Goal: Information Seeking & Learning: Learn about a topic

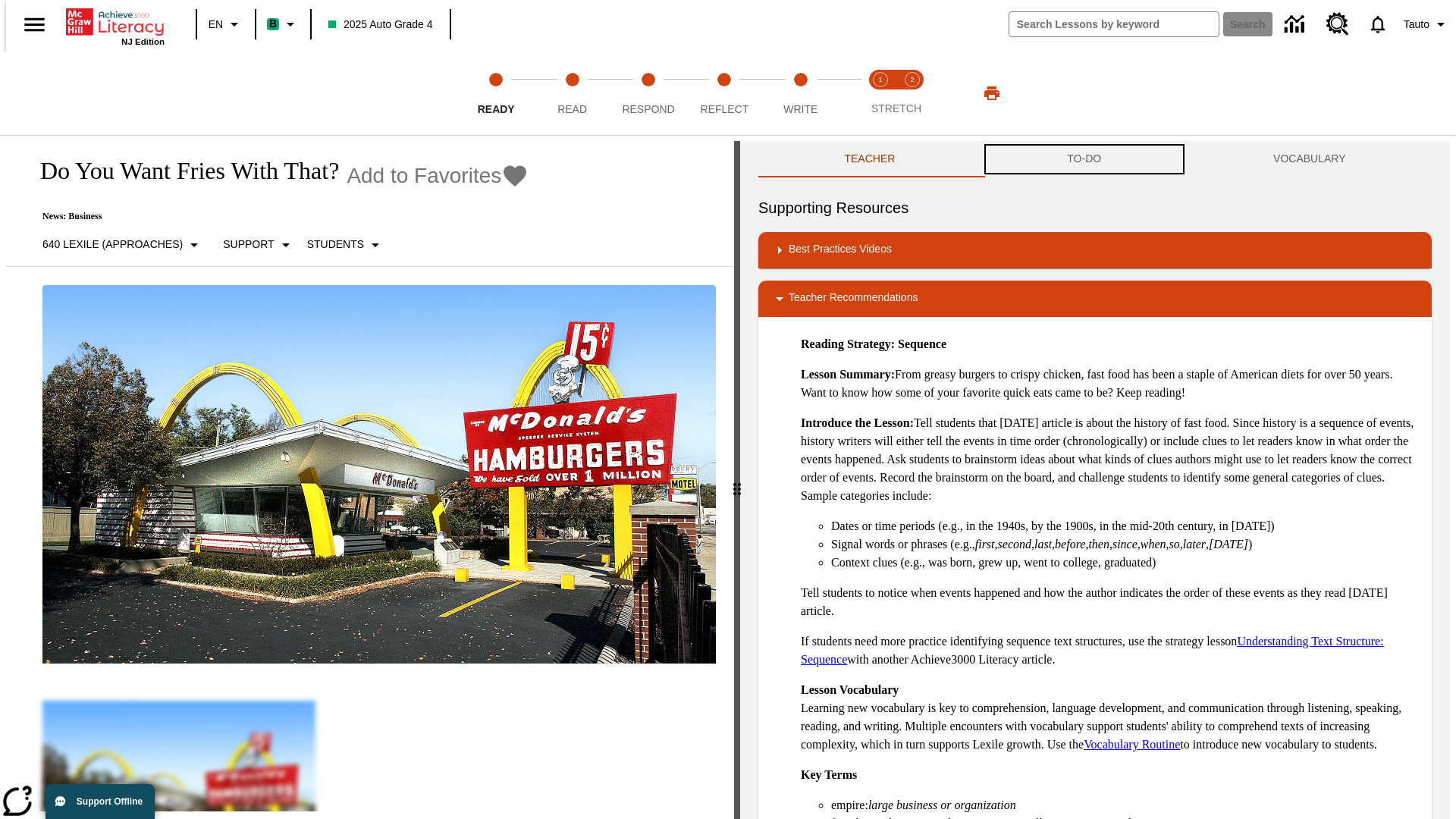
click at [1085, 159] on button "TO-DO" at bounding box center [1084, 159] width 206 height 36
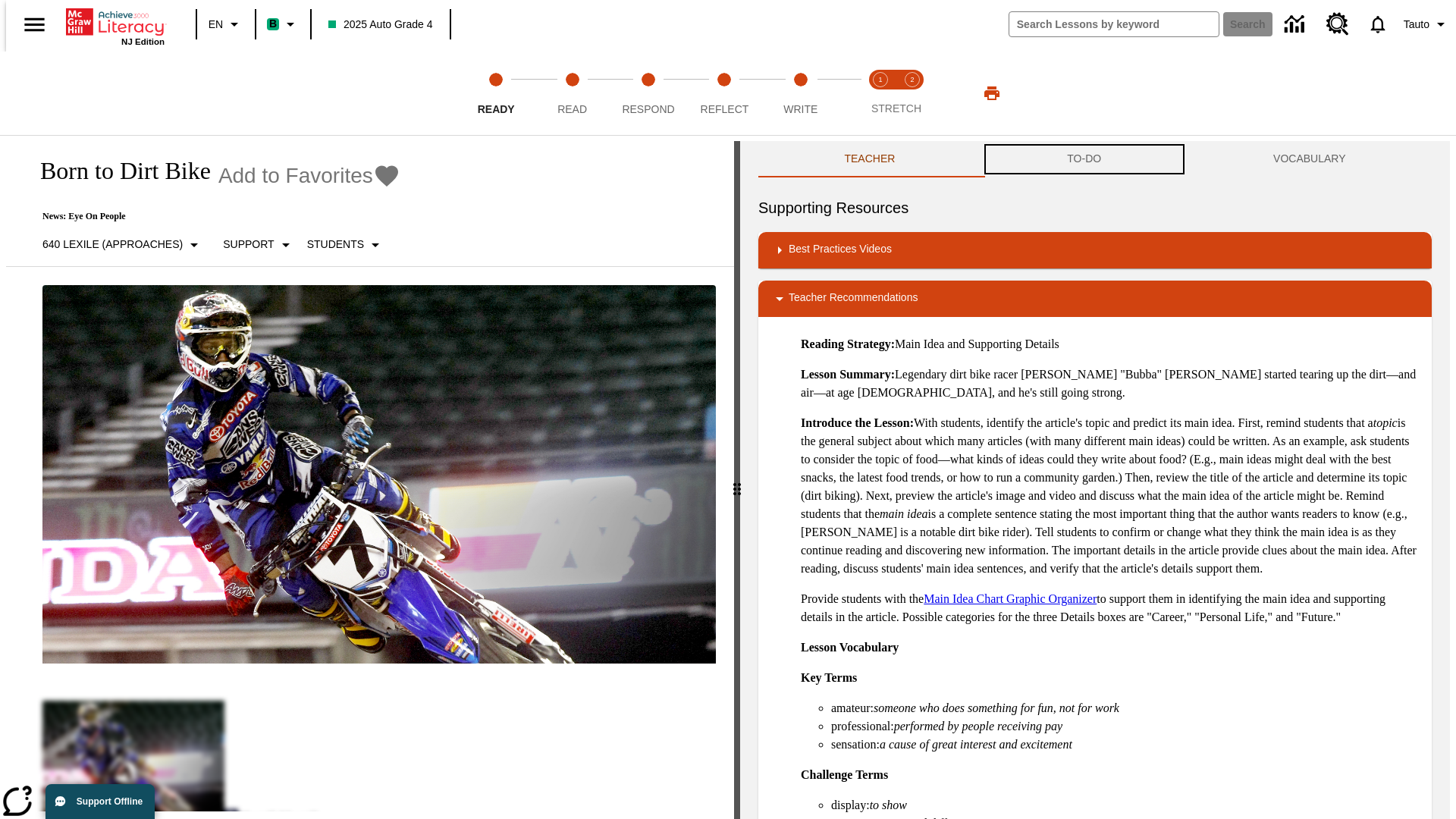
click at [1085, 159] on button "TO-DO" at bounding box center [1084, 159] width 206 height 36
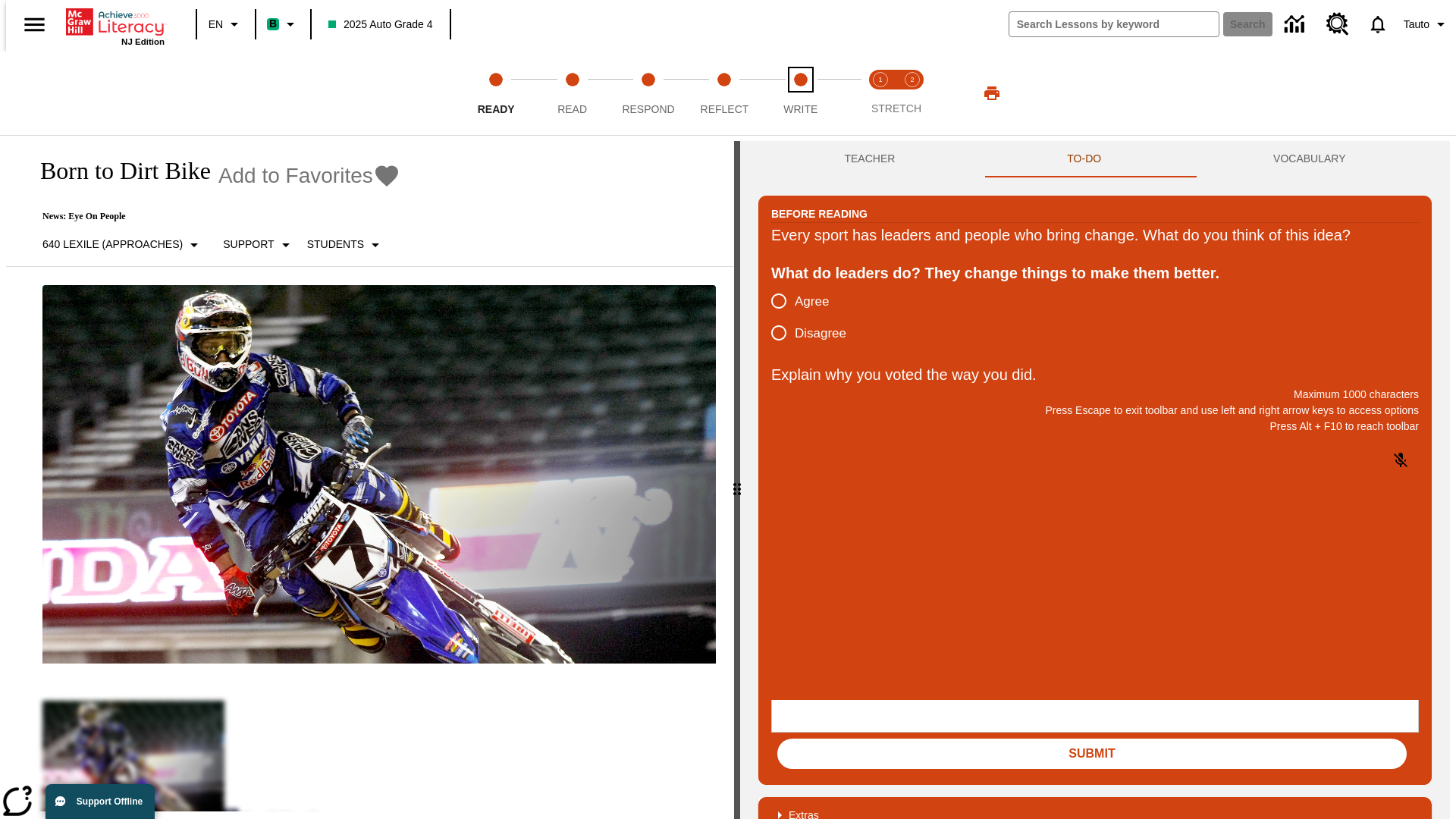
click at [800, 93] on span "Write" at bounding box center [800, 103] width 34 height 28
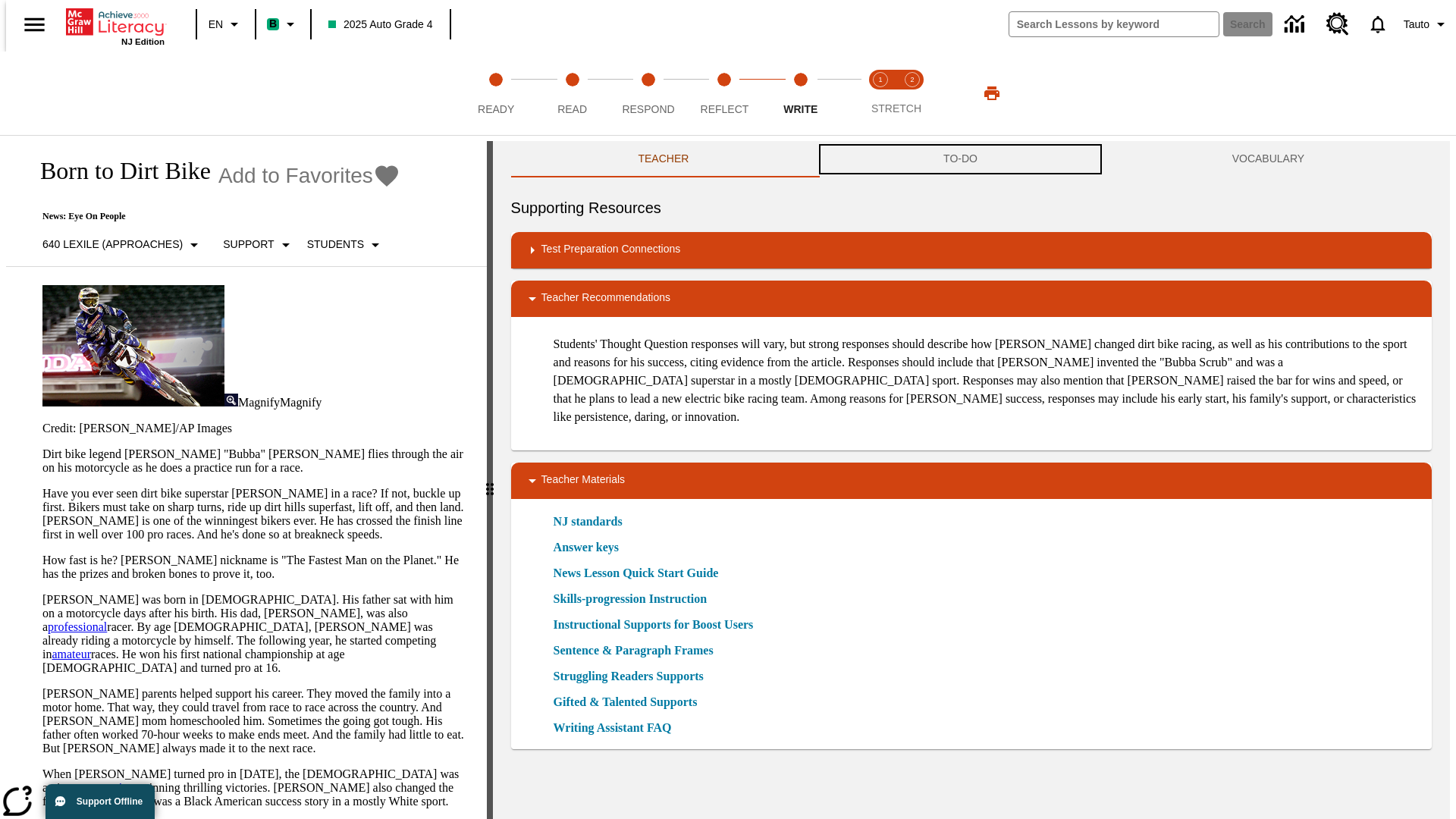
scroll to position [1, 0]
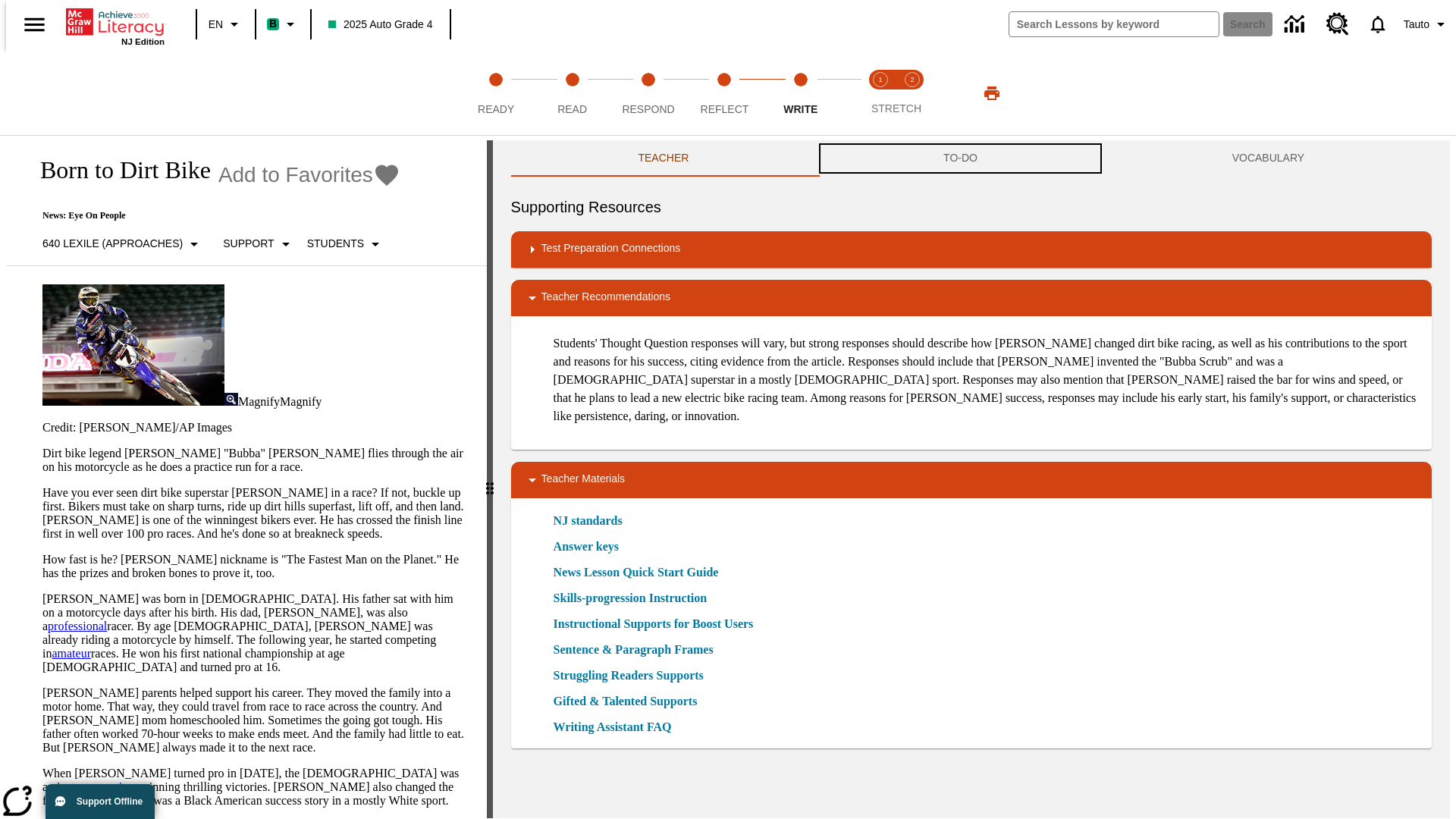
click at [961, 159] on button "TO-DO" at bounding box center [960, 158] width 289 height 36
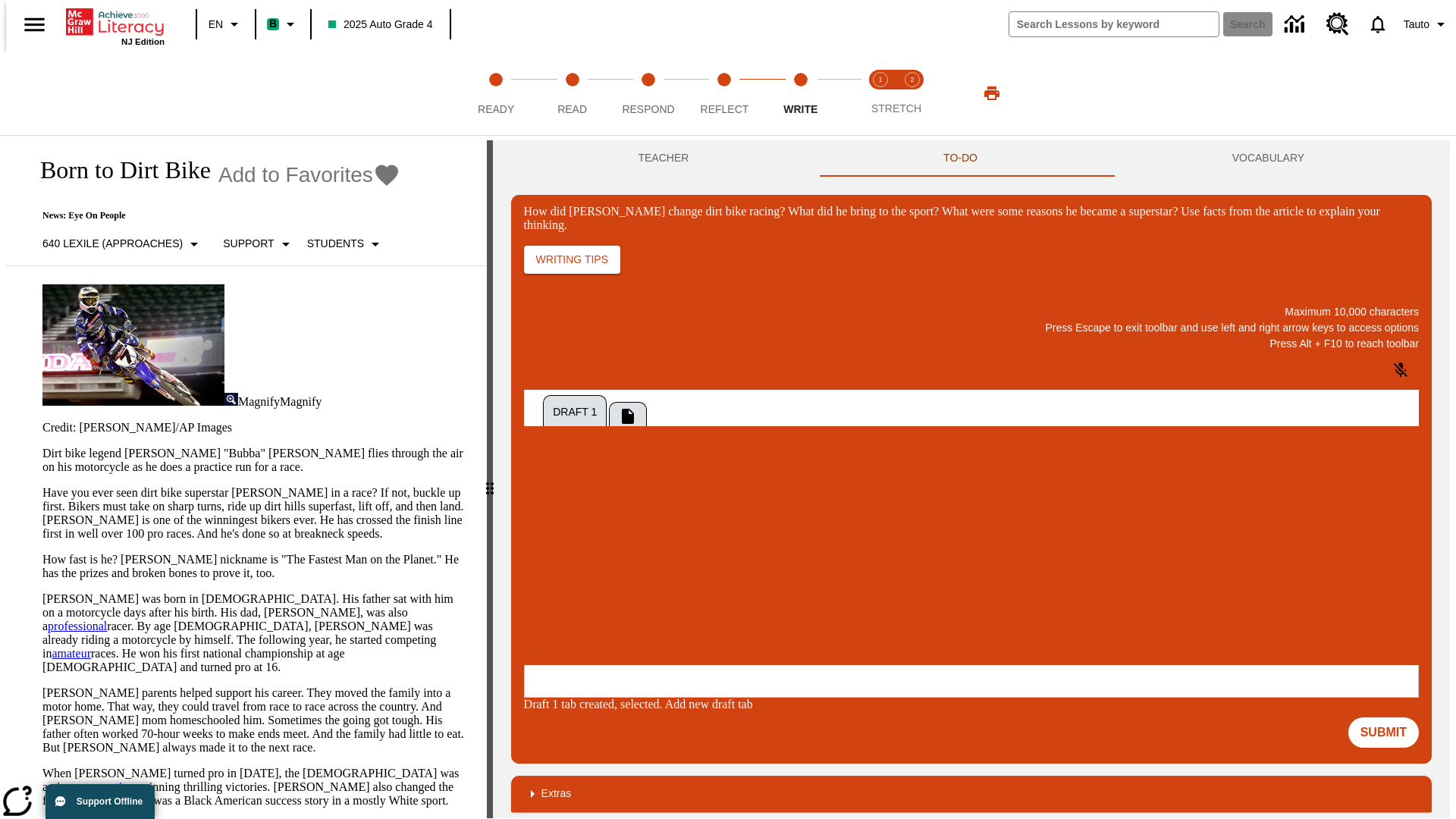
scroll to position [0, 0]
